Goal: Information Seeking & Learning: Learn about a topic

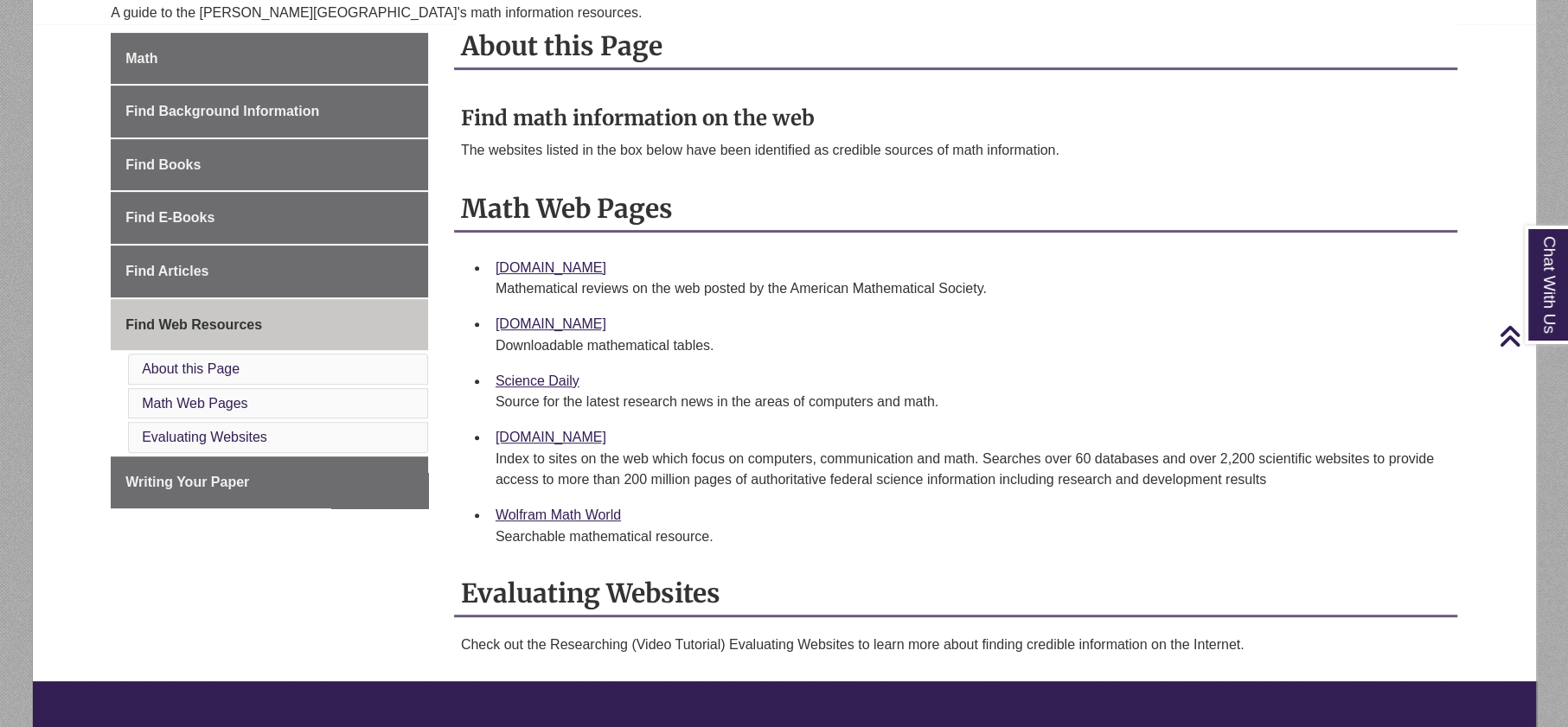
scroll to position [394, 0]
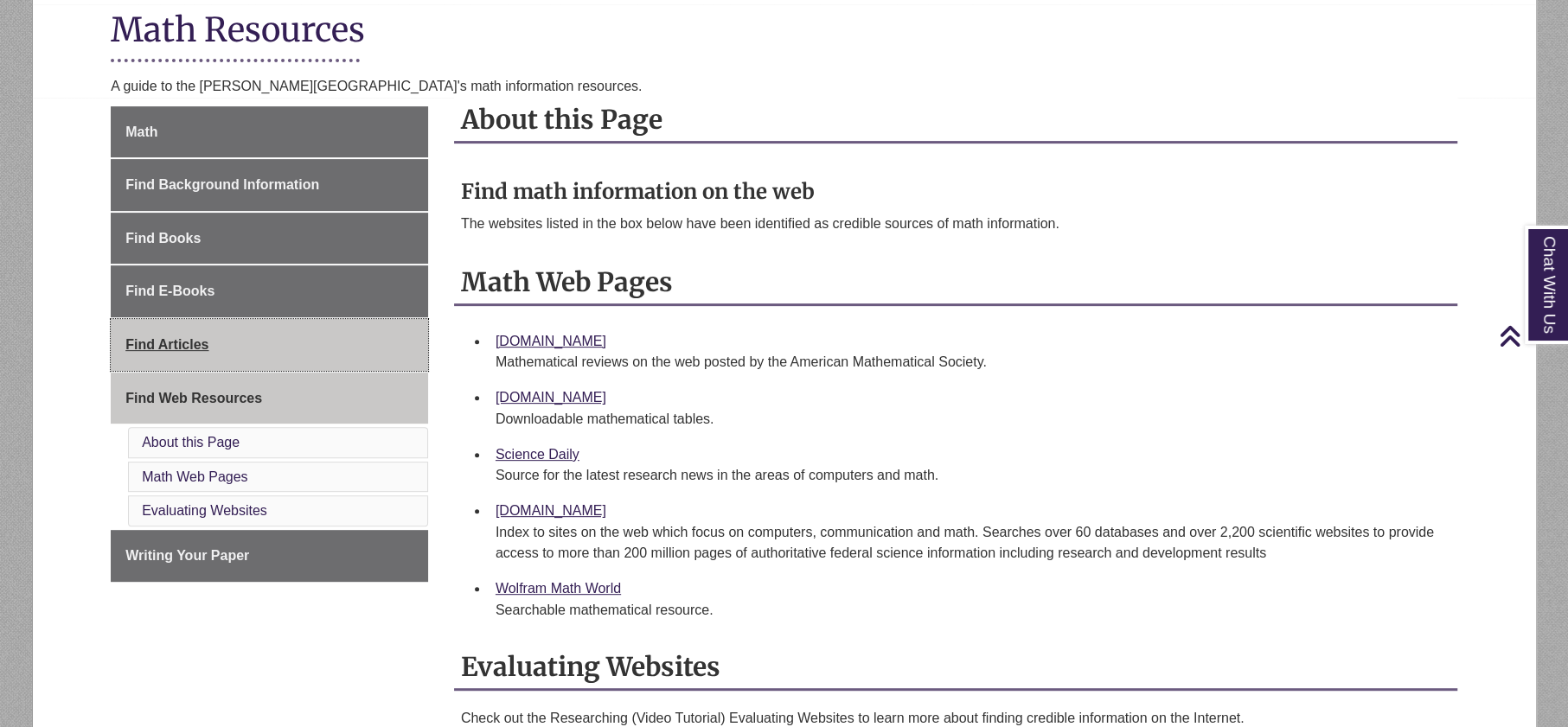
click at [174, 343] on span "Find Articles" at bounding box center [167, 345] width 83 height 15
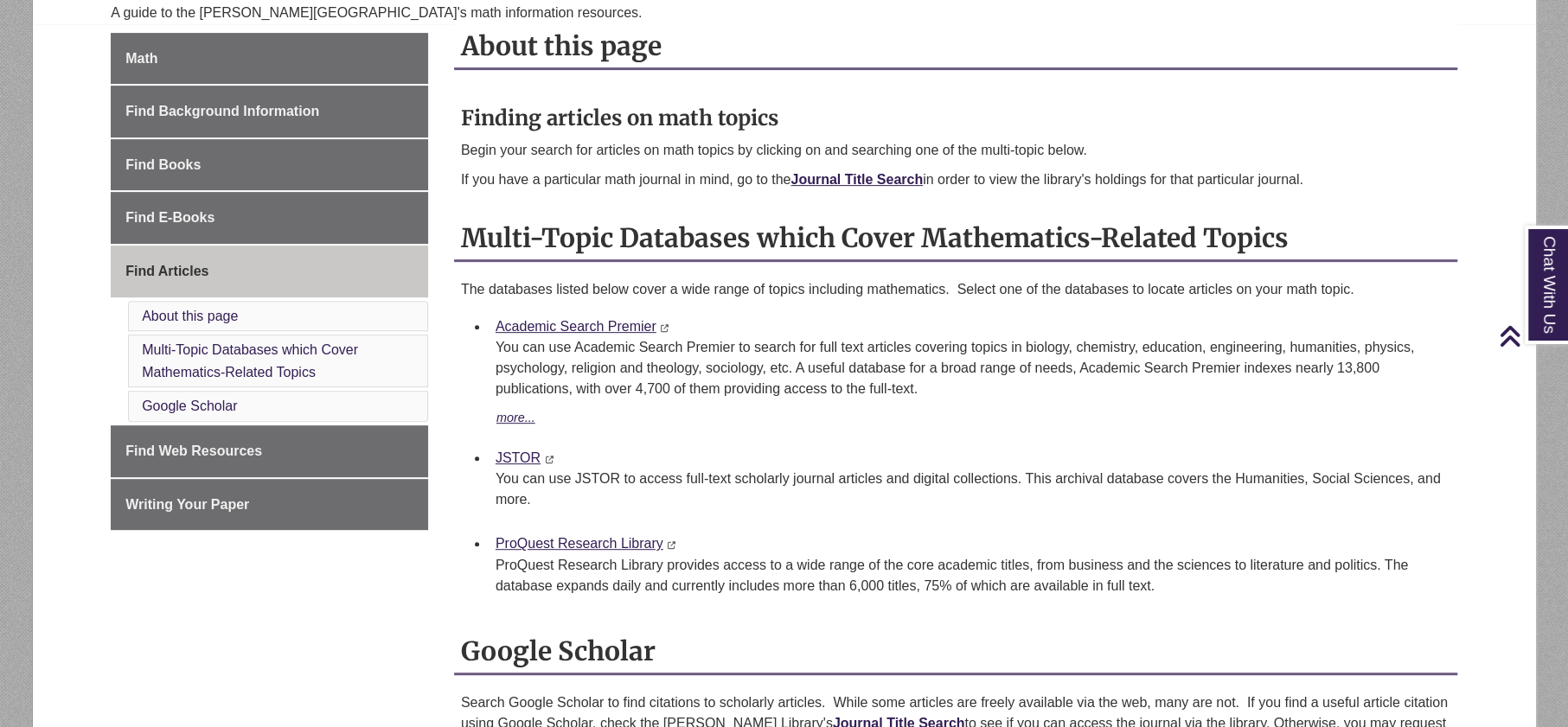
scroll to position [454, 0]
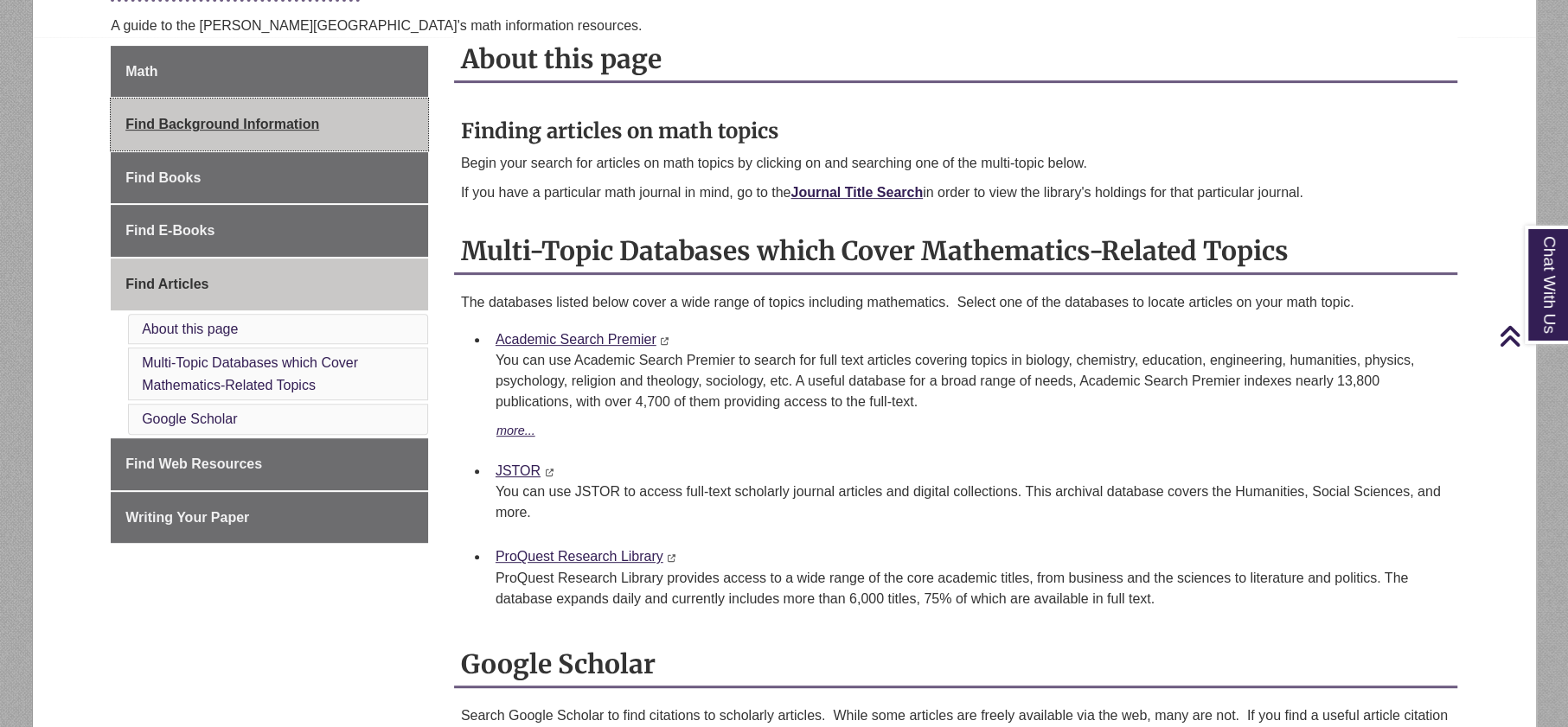
click at [203, 136] on link "Find Background Information" at bounding box center [269, 124] width 317 height 52
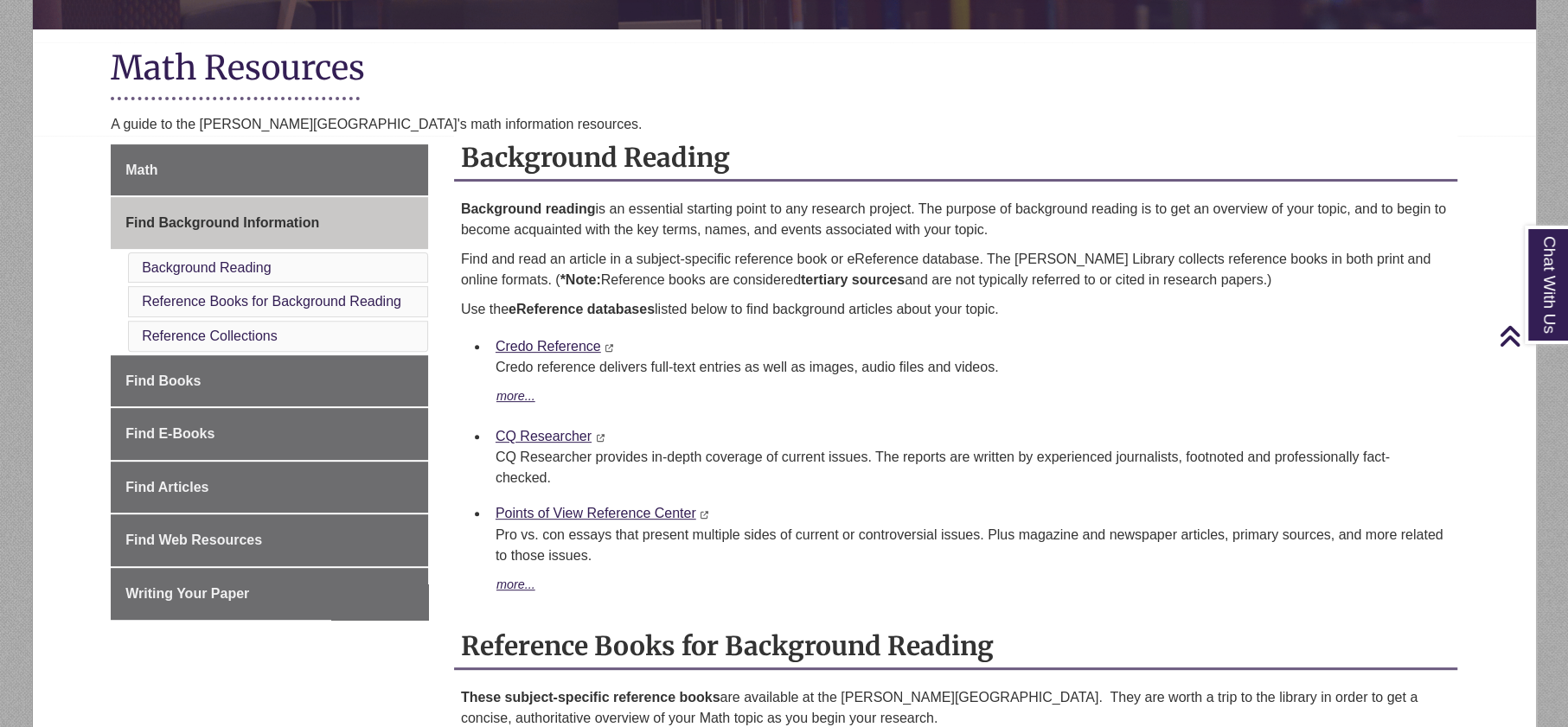
scroll to position [355, 0]
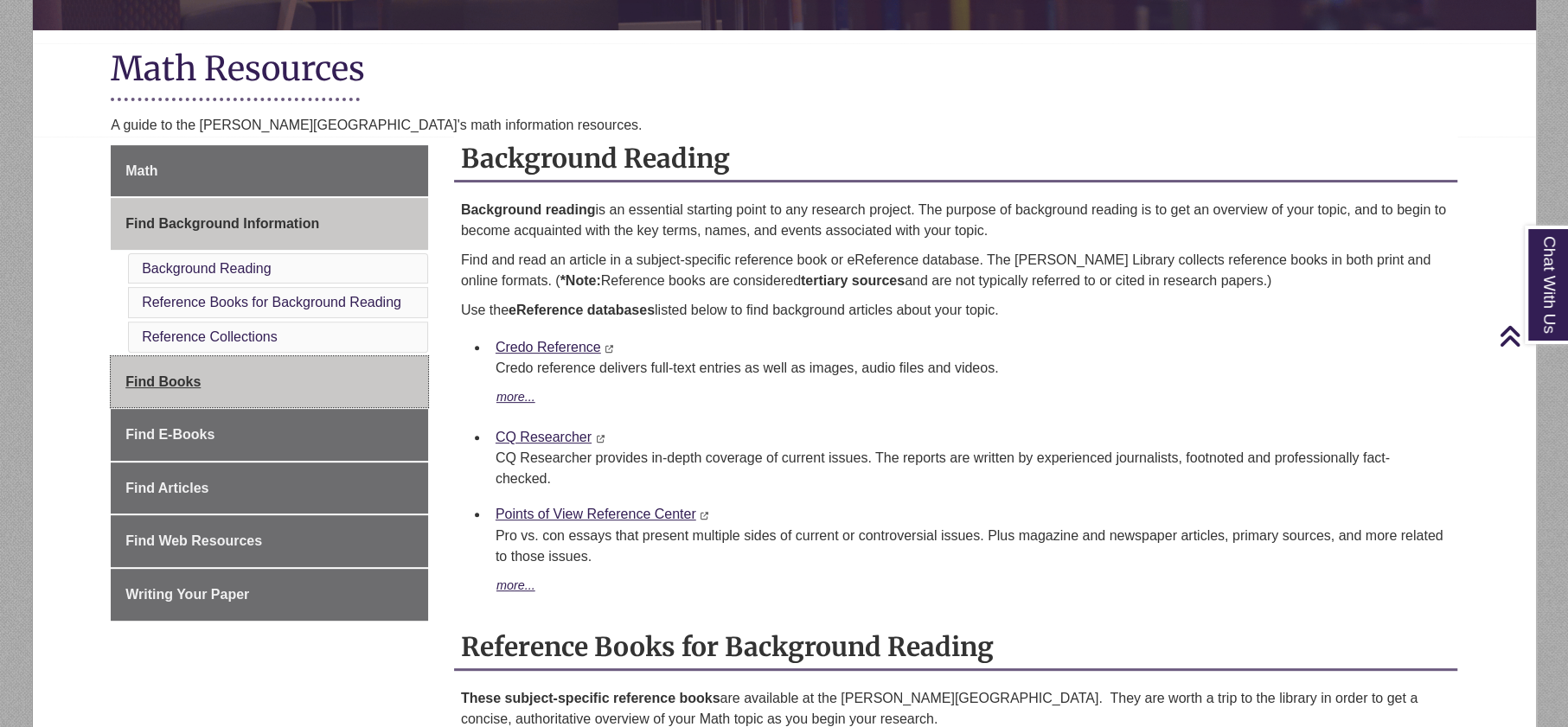
click at [176, 377] on span "Find Books" at bounding box center [163, 382] width 75 height 15
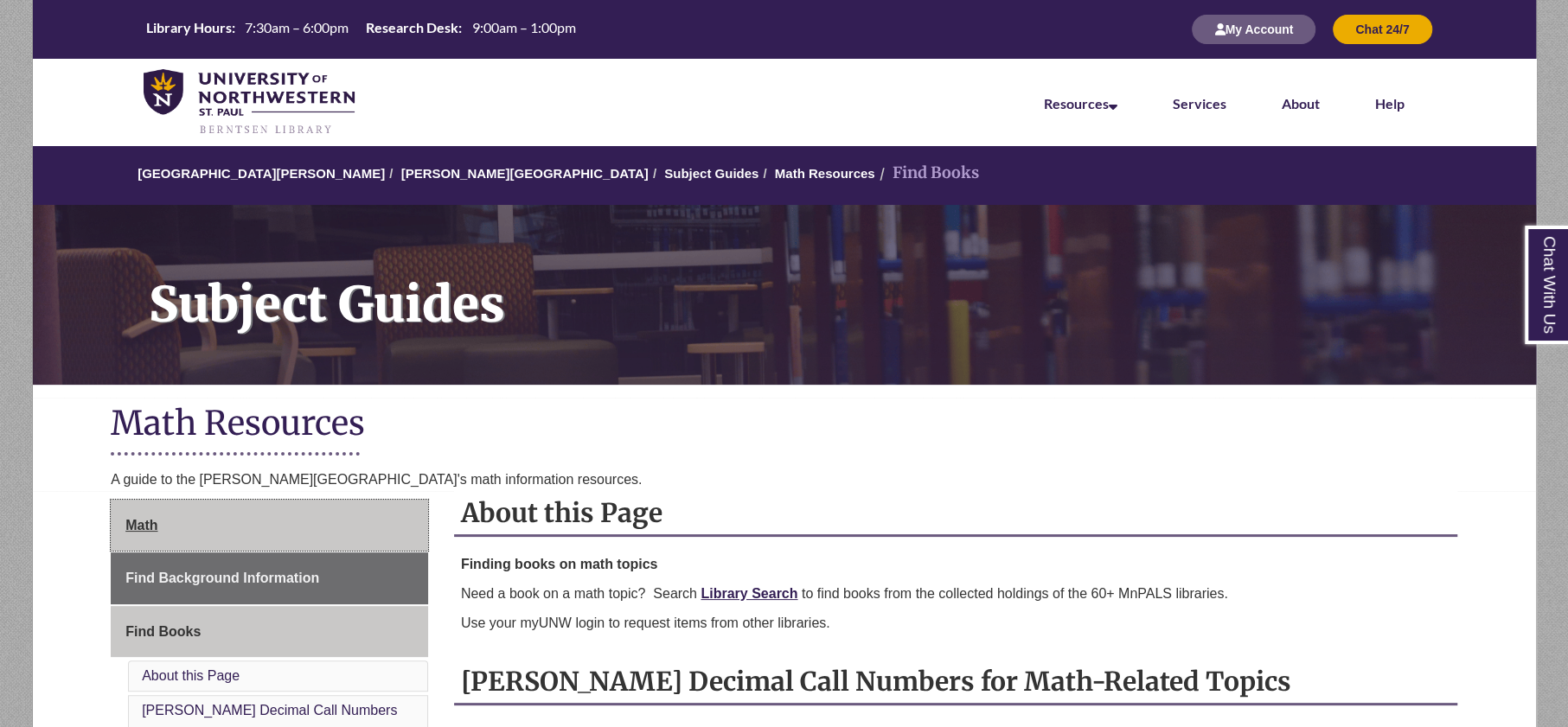
click at [197, 541] on link "Math" at bounding box center [269, 525] width 317 height 52
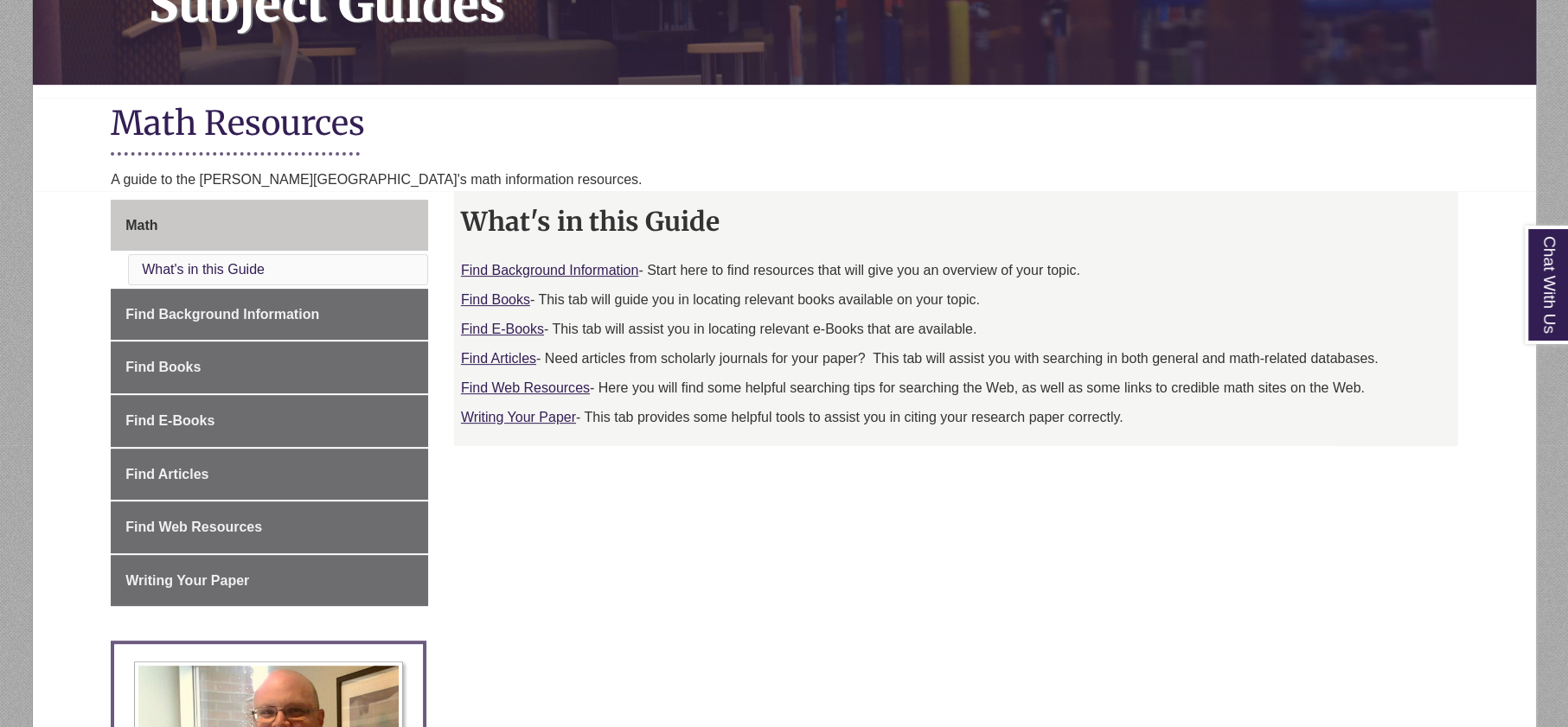
scroll to position [303, 0]
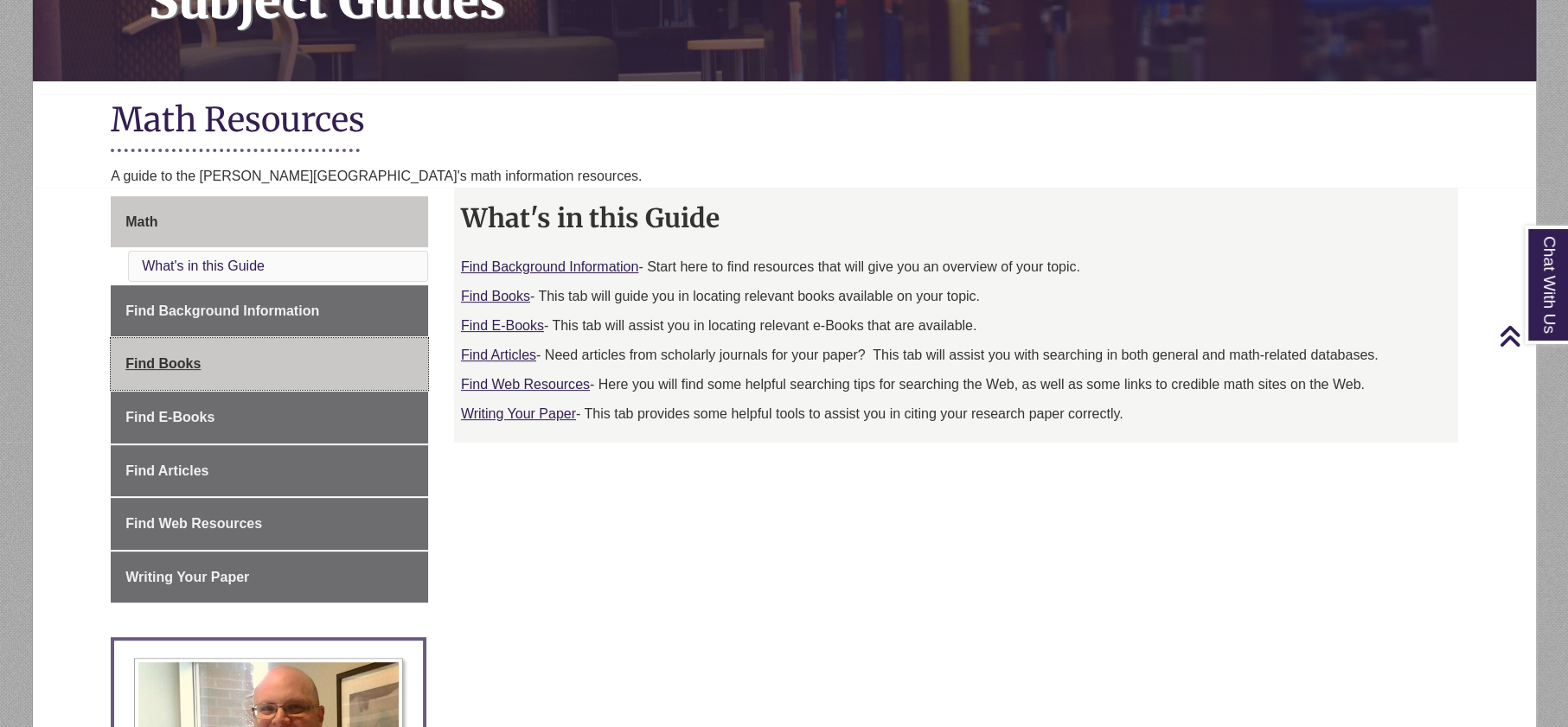
click at [202, 355] on link "Find Books" at bounding box center [269, 364] width 317 height 52
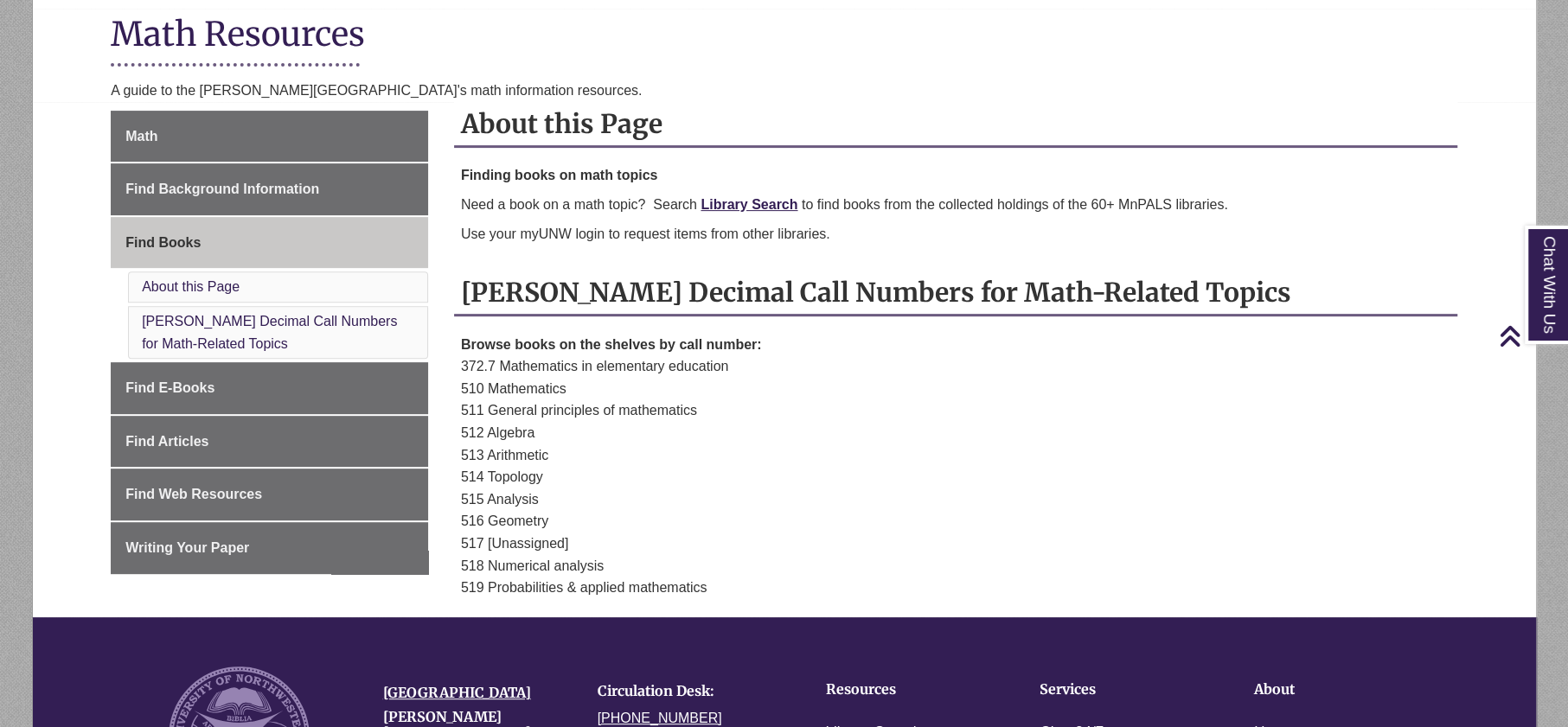
scroll to position [377, 0]
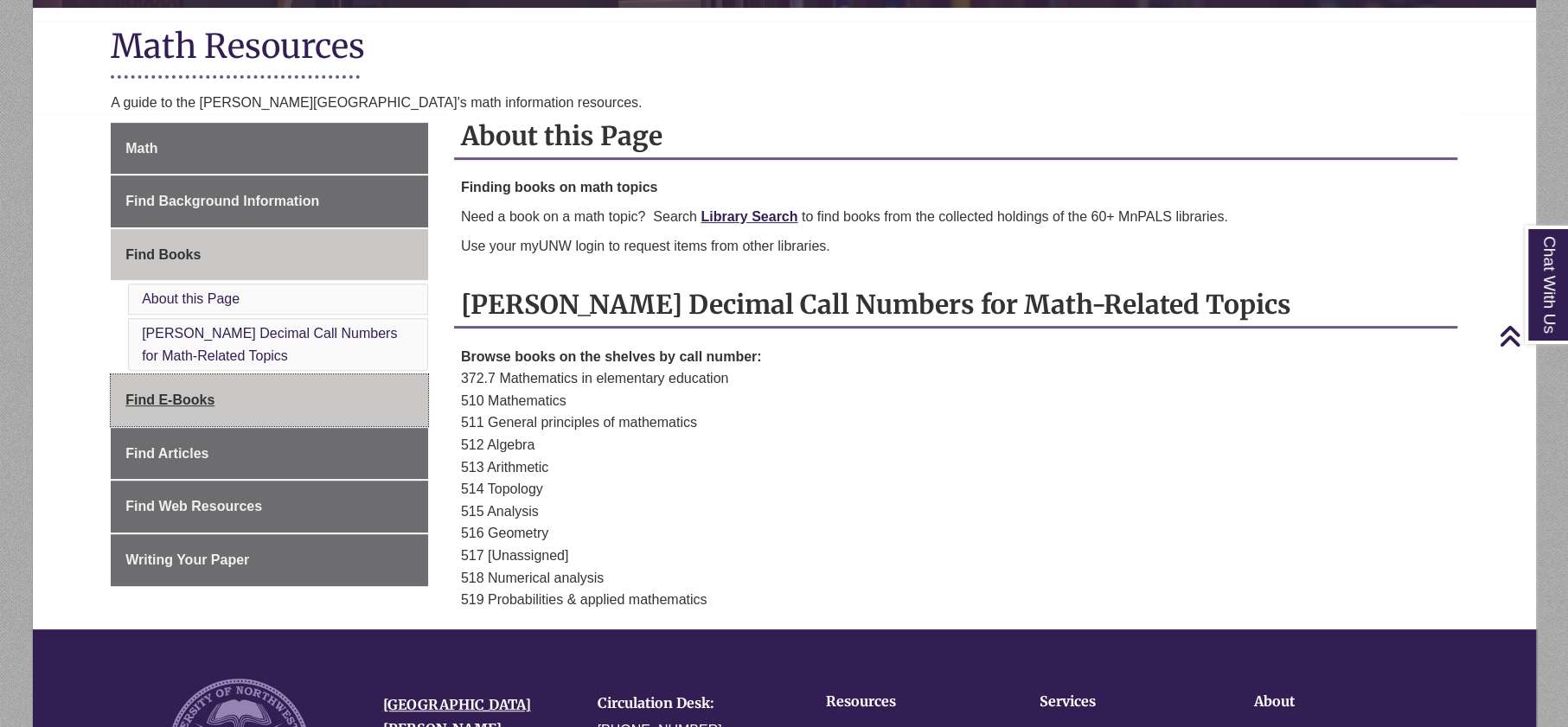
click at [175, 409] on link "Find E-Books" at bounding box center [269, 400] width 317 height 52
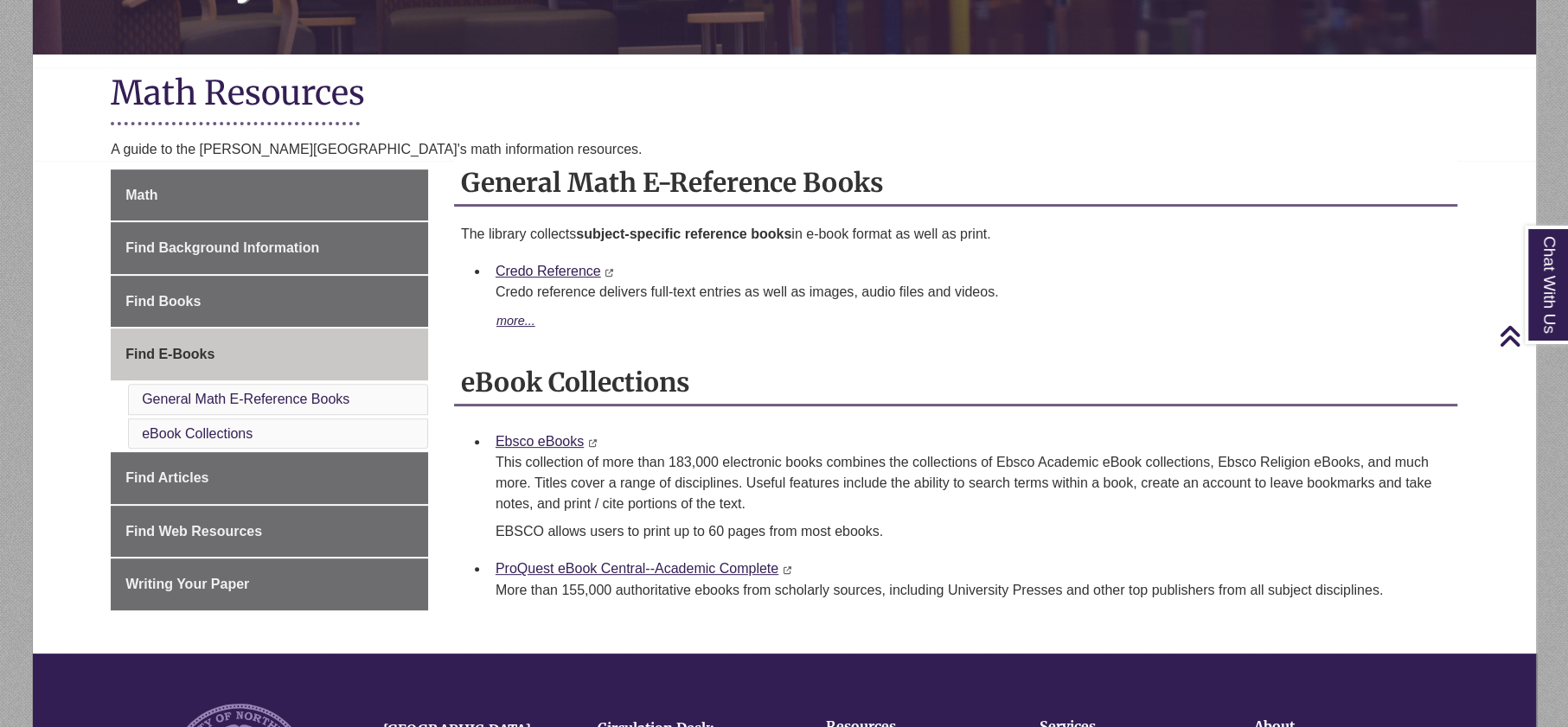
scroll to position [328, 0]
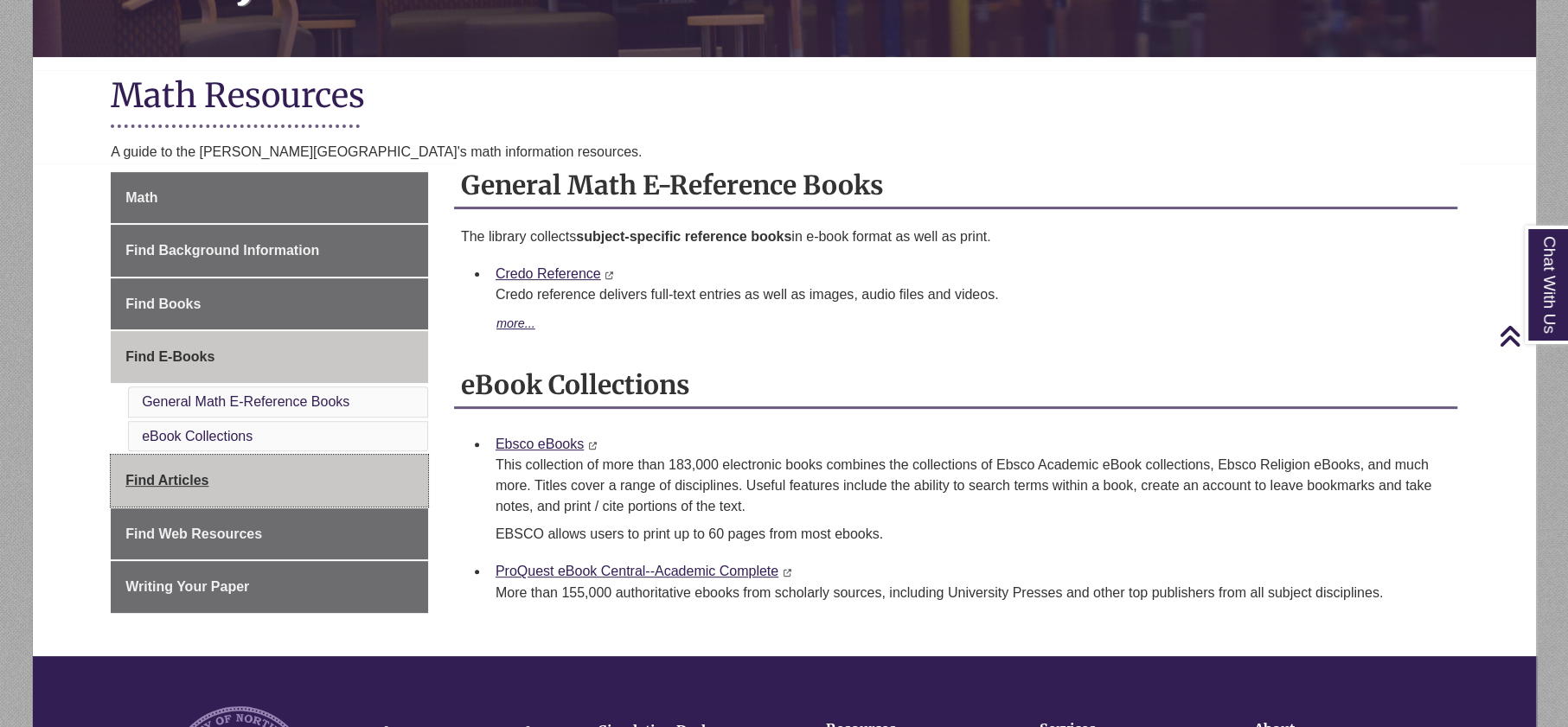
click at [166, 484] on link "Find Articles" at bounding box center [269, 480] width 317 height 52
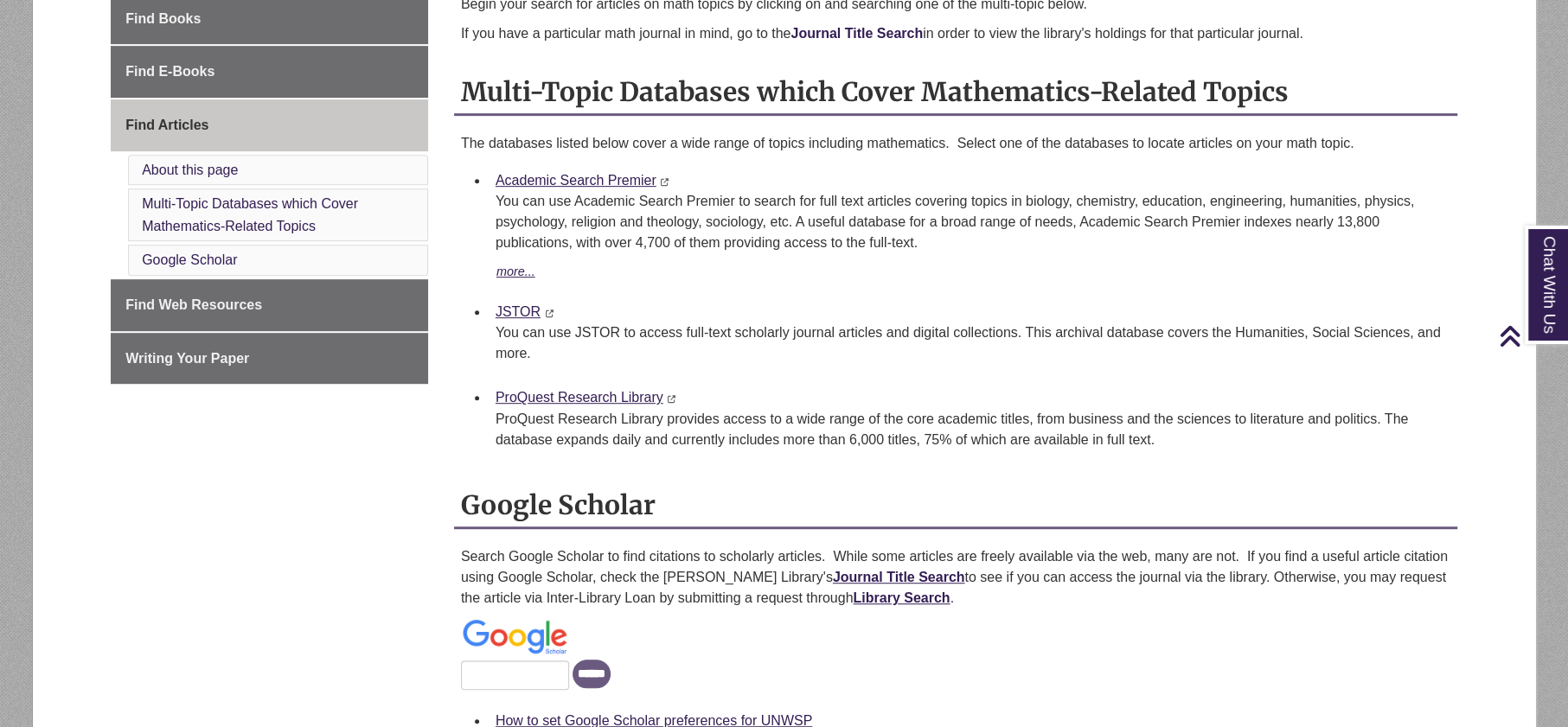
scroll to position [615, 0]
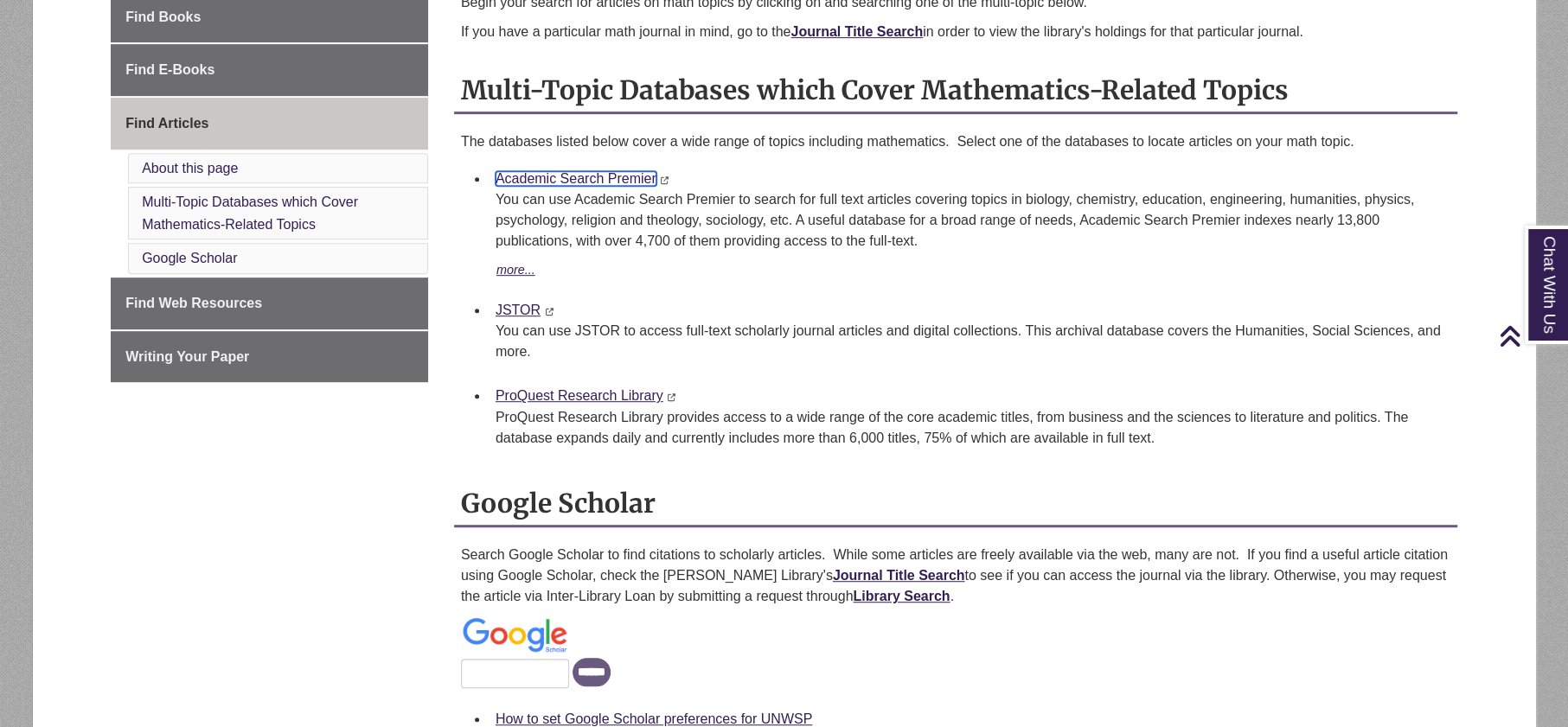
click at [610, 174] on link "Academic Search Premier" at bounding box center [575, 179] width 161 height 15
click at [587, 178] on link "Academic Search Premier" at bounding box center [575, 179] width 161 height 15
click at [513, 270] on button "more..." at bounding box center [515, 270] width 40 height 21
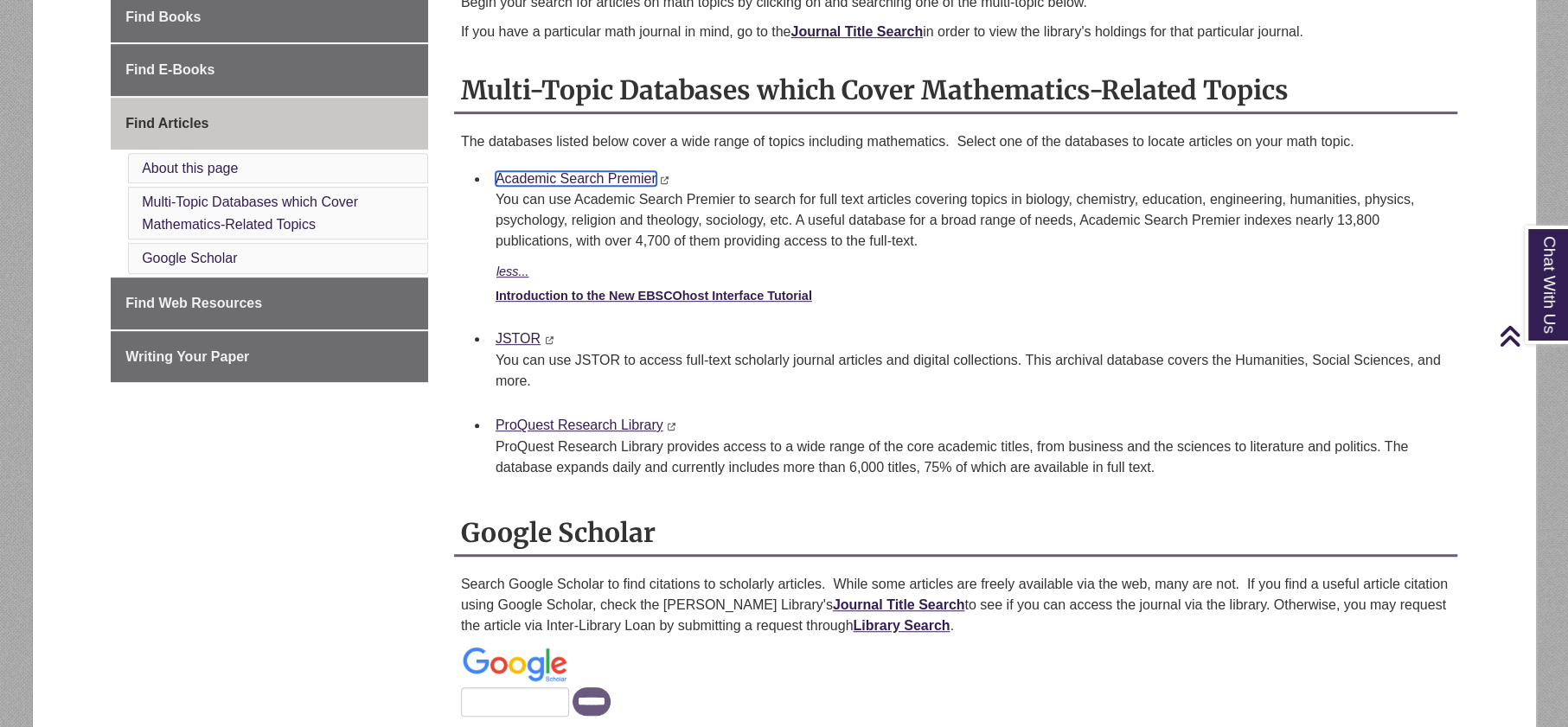
click at [587, 179] on link "Academic Search Premier" at bounding box center [575, 179] width 161 height 15
click at [515, 331] on link "JSTOR" at bounding box center [518, 339] width 45 height 15
